Goal: Task Accomplishment & Management: Manage account settings

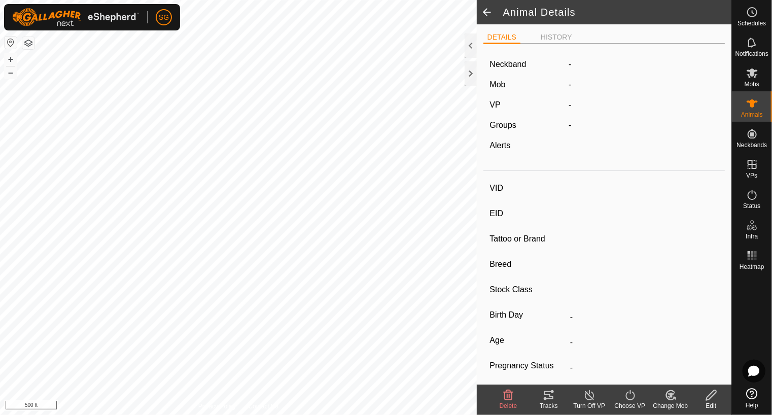
type input "112"
type input "-"
type input "112"
type input "Angus"
type input "Cow"
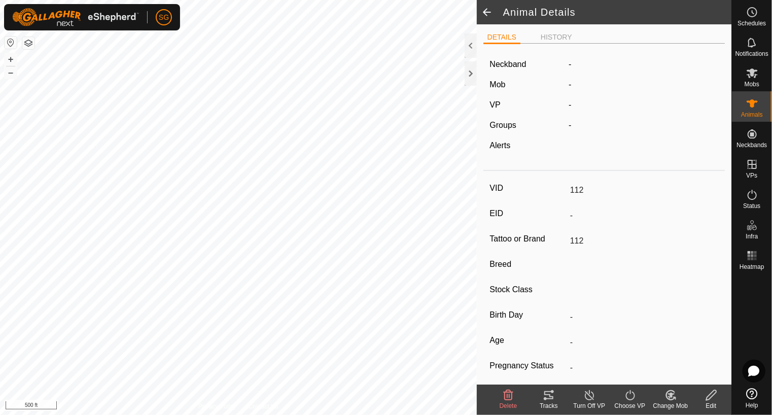
type input "Pregnant"
type input "0 kg"
type input "-"
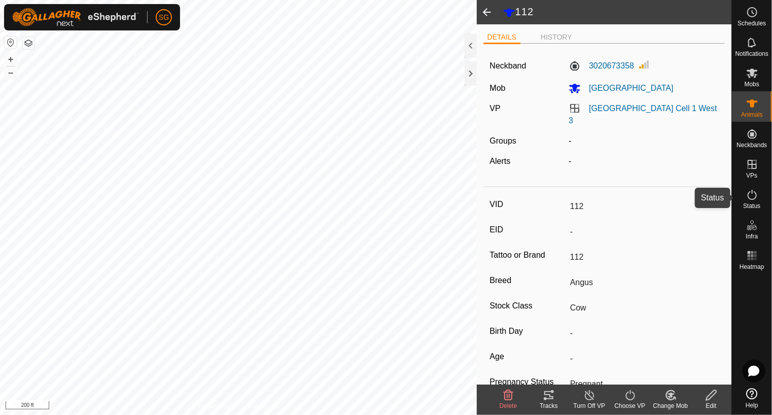
click at [749, 191] on icon at bounding box center [752, 195] width 12 height 12
